Goal: Check status

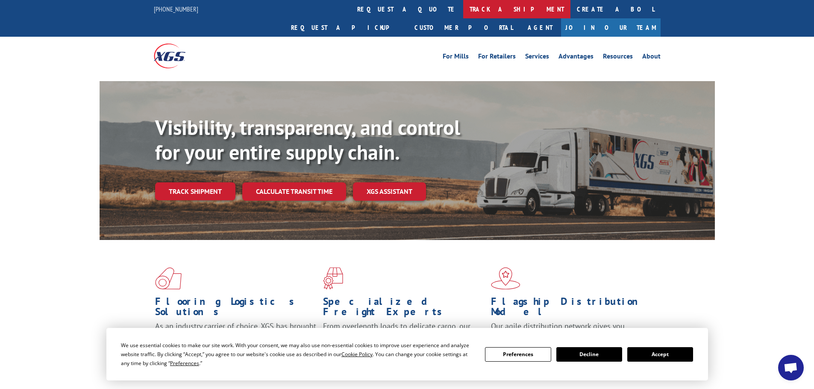
click at [463, 12] on link "track a shipment" at bounding box center [516, 9] width 107 height 18
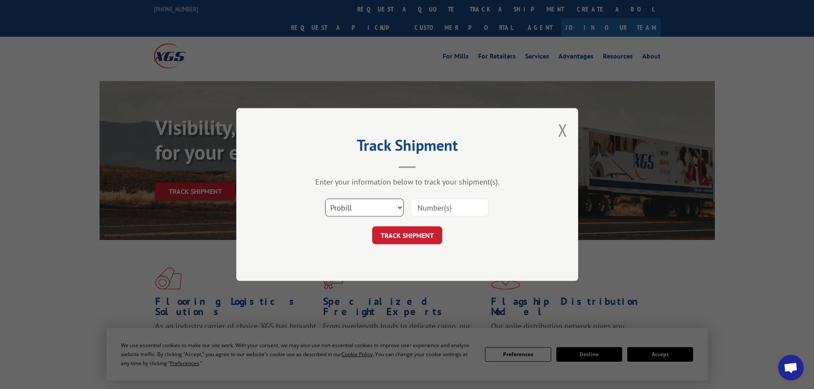
click at [399, 207] on select "Select category... Probill BOL PO" at bounding box center [364, 208] width 79 height 18
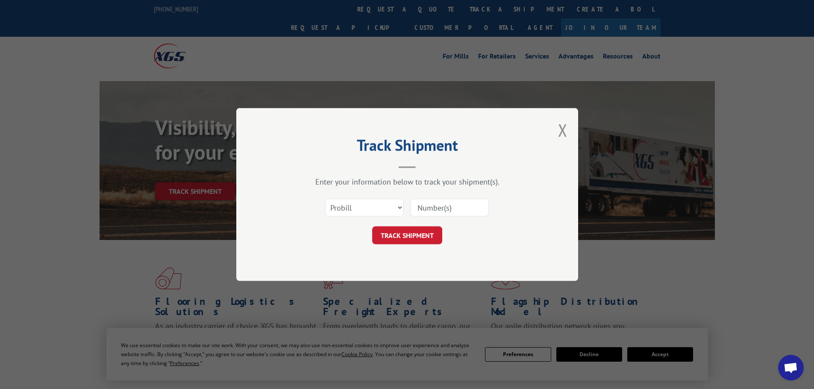
click at [458, 206] on input at bounding box center [449, 208] width 79 height 18
drag, startPoint x: 551, startPoint y: 193, endPoint x: 547, endPoint y: 185, distance: 9.0
click at [552, 193] on div "Track Shipment Enter your information below to track your shipment(s). Select c…" at bounding box center [407, 194] width 342 height 173
